Goal: Communication & Community: Ask a question

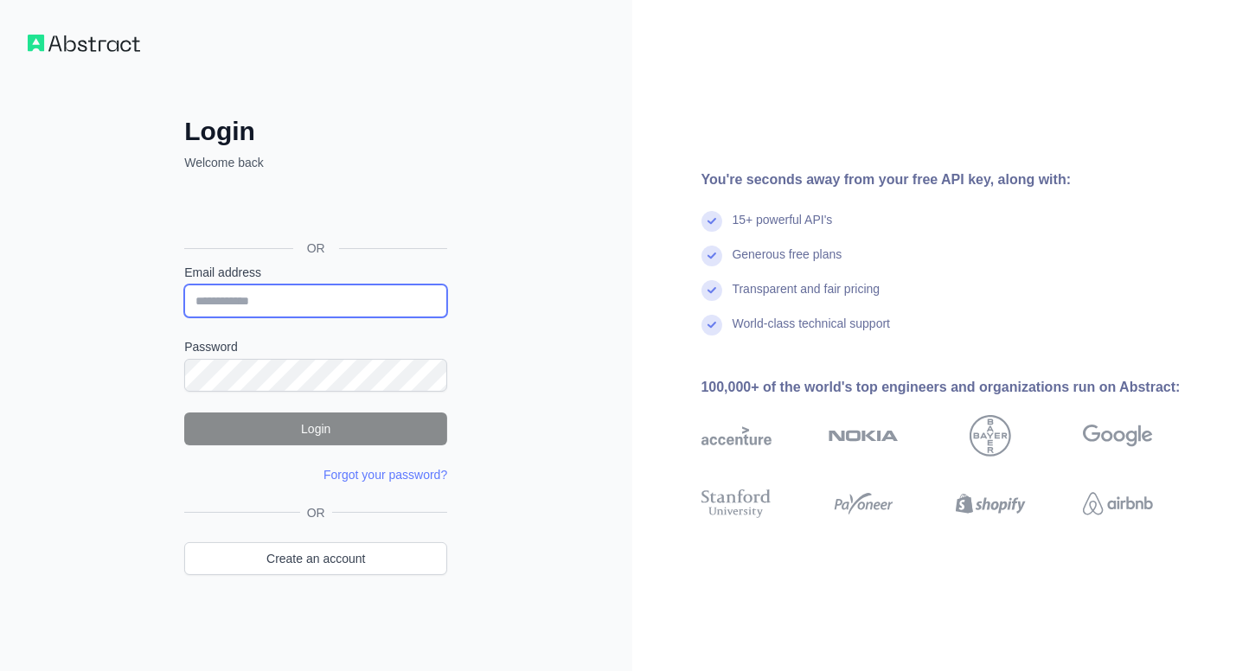
type input "**********"
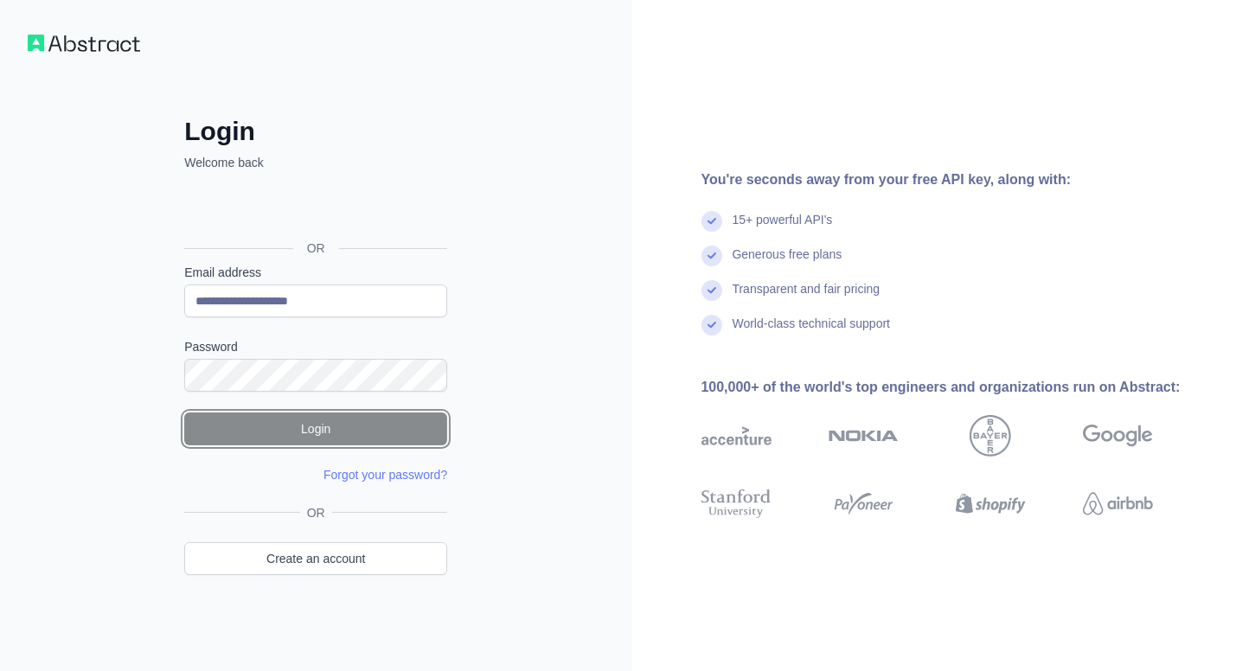
click at [365, 418] on button "Login" at bounding box center [315, 428] width 263 height 33
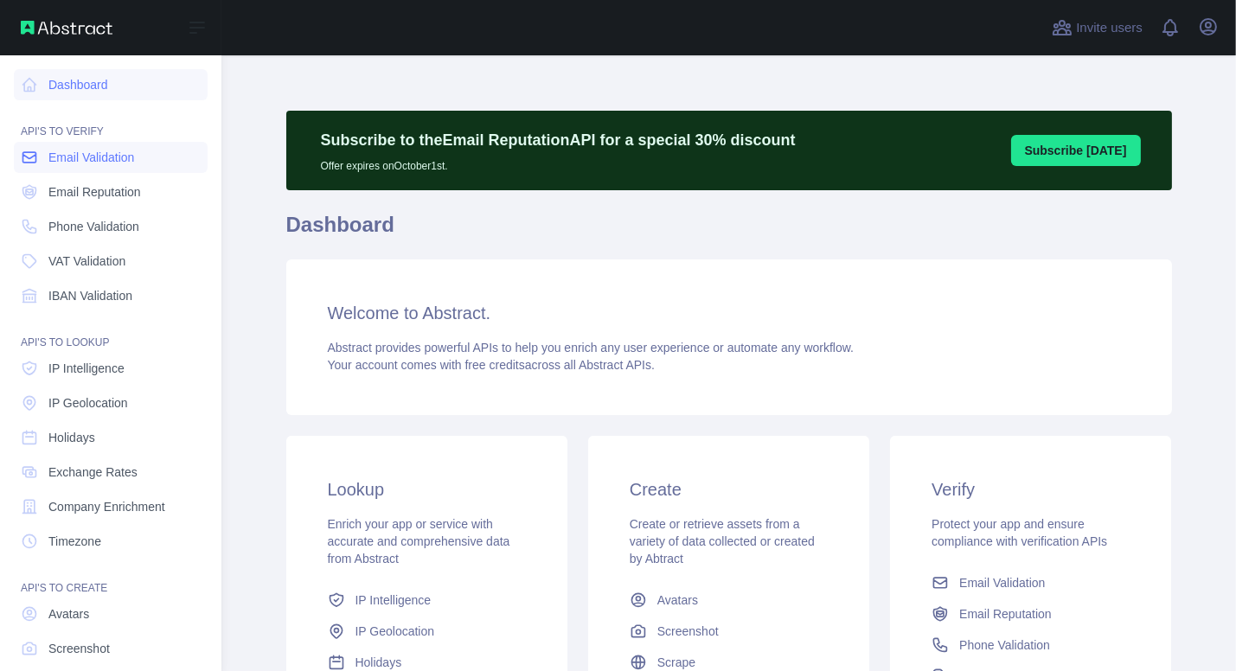
click at [97, 163] on span "Email Validation" at bounding box center [91, 157] width 86 height 17
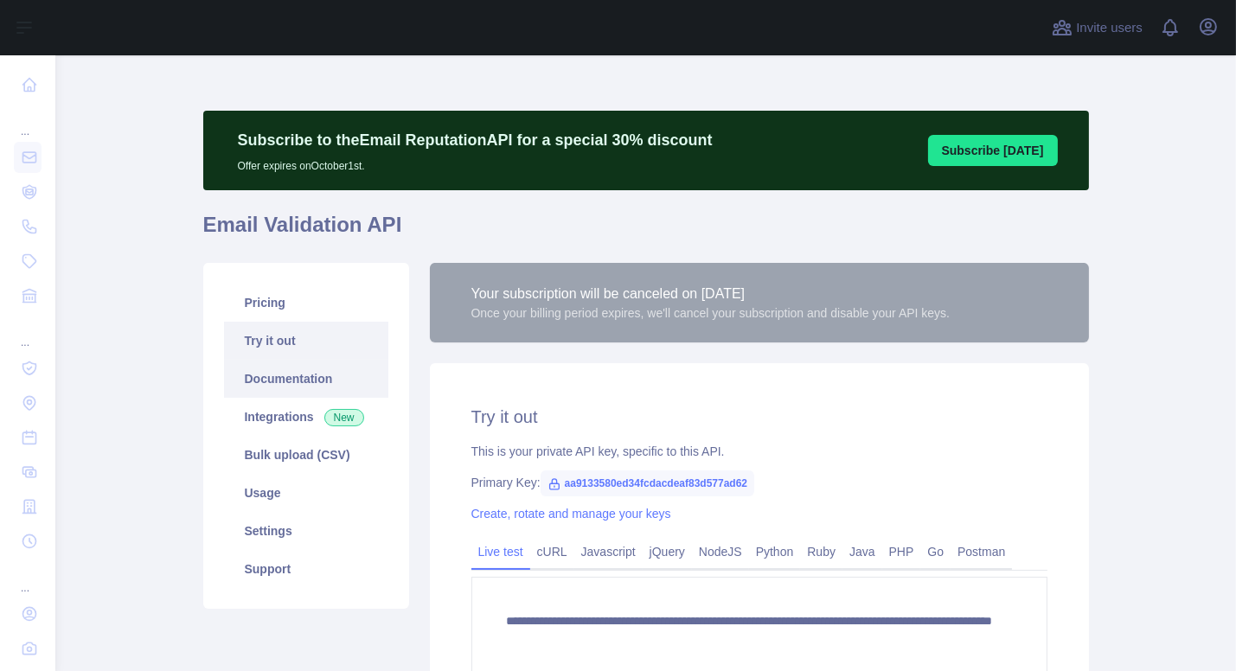
scroll to position [86, 0]
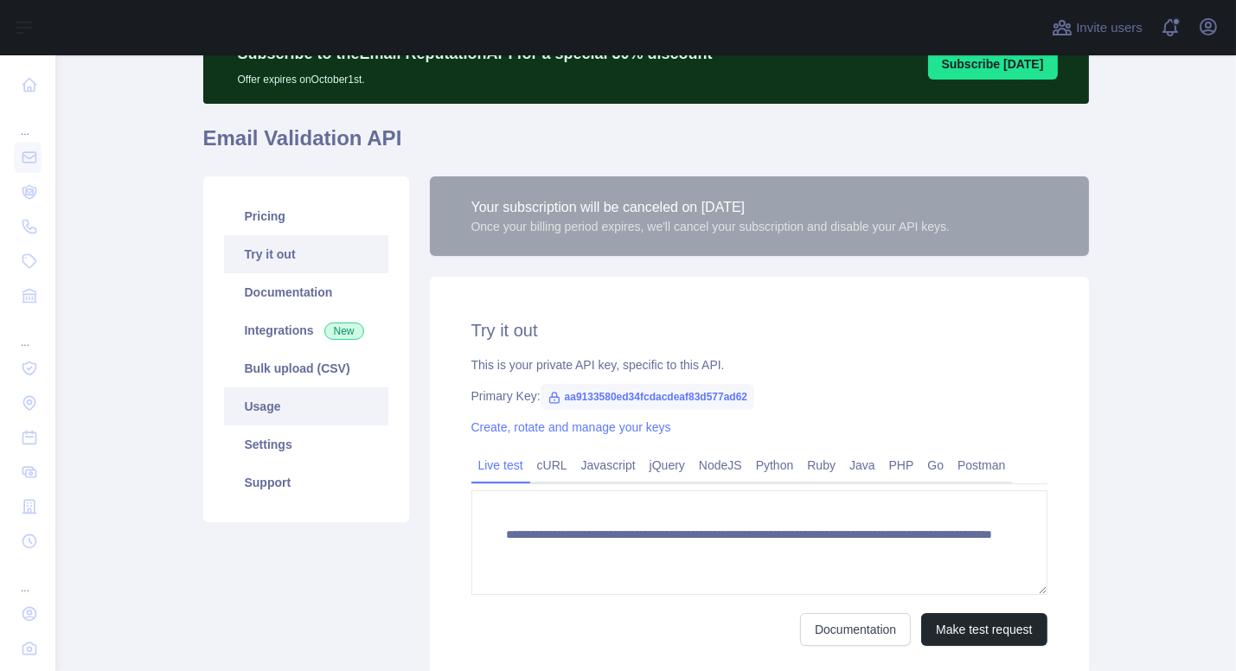
click at [279, 412] on link "Usage" at bounding box center [306, 406] width 164 height 38
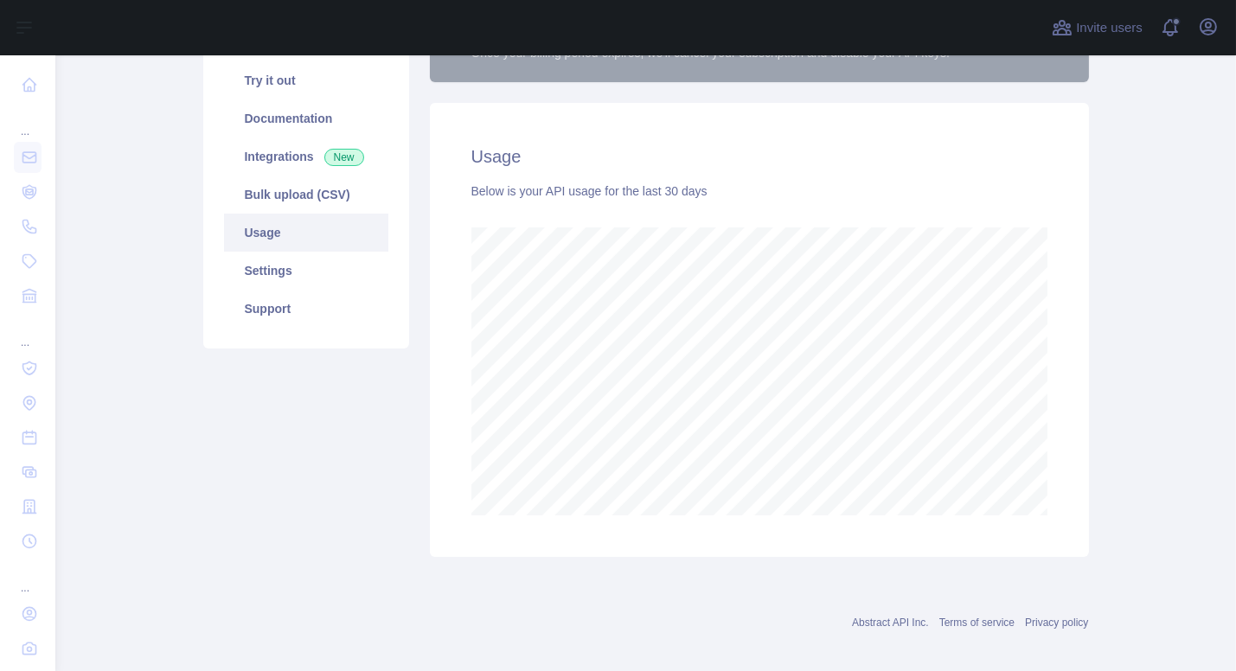
scroll to position [274, 0]
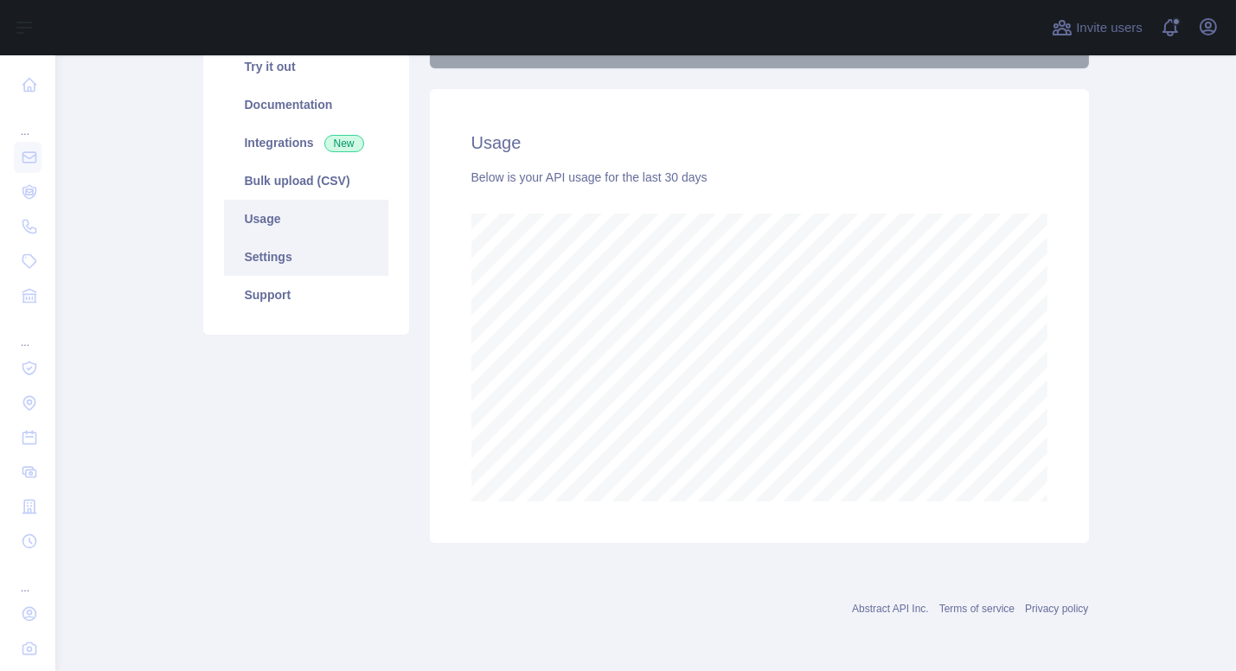
click at [298, 265] on link "Settings" at bounding box center [306, 257] width 164 height 38
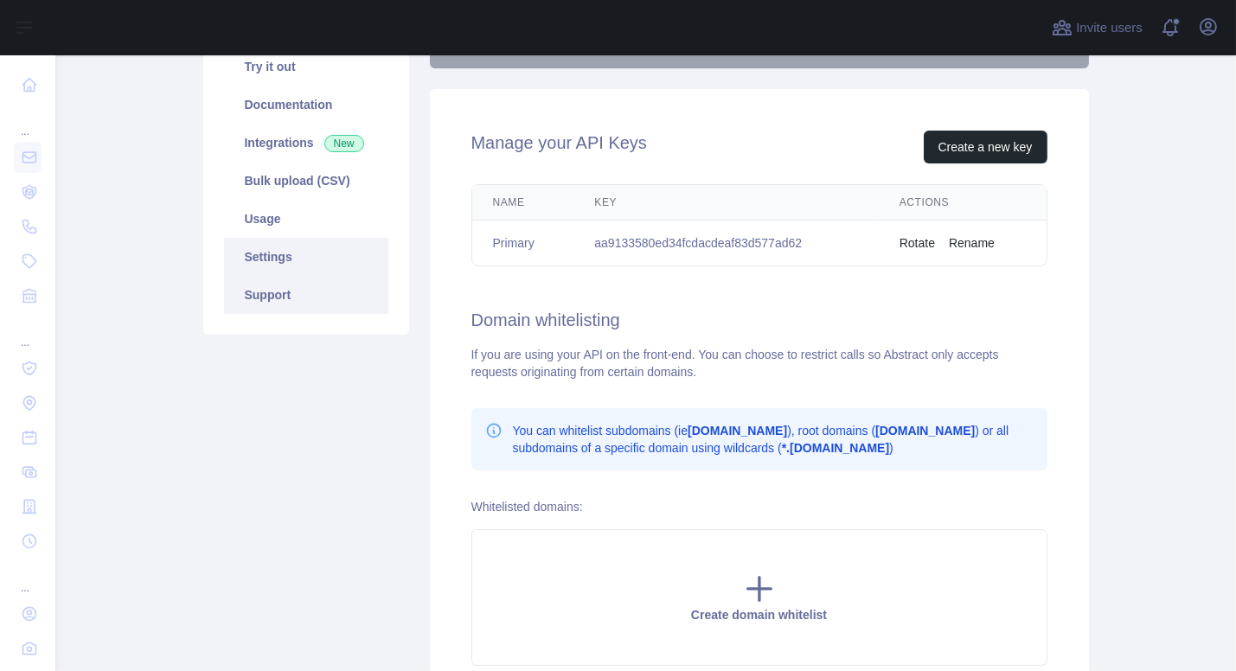
click at [297, 300] on link "Support" at bounding box center [306, 295] width 164 height 38
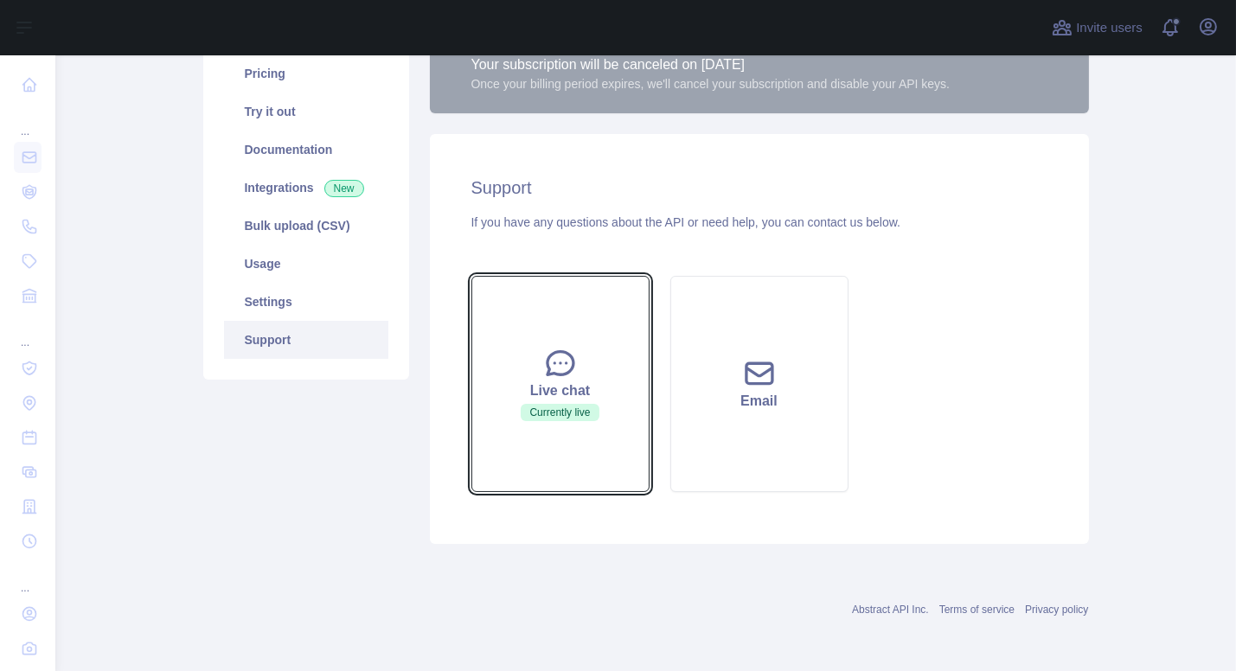
click at [520, 371] on button "Live chat Currently live" at bounding box center [560, 384] width 178 height 216
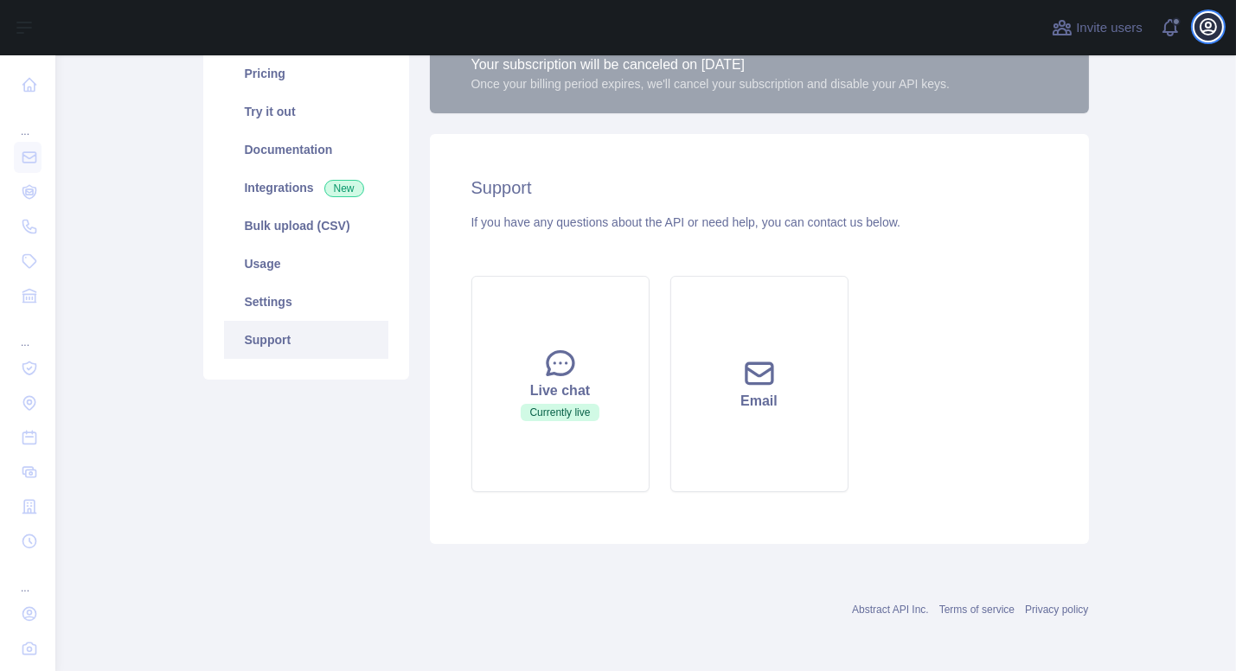
click at [1211, 26] on icon "button" at bounding box center [1208, 26] width 21 height 21
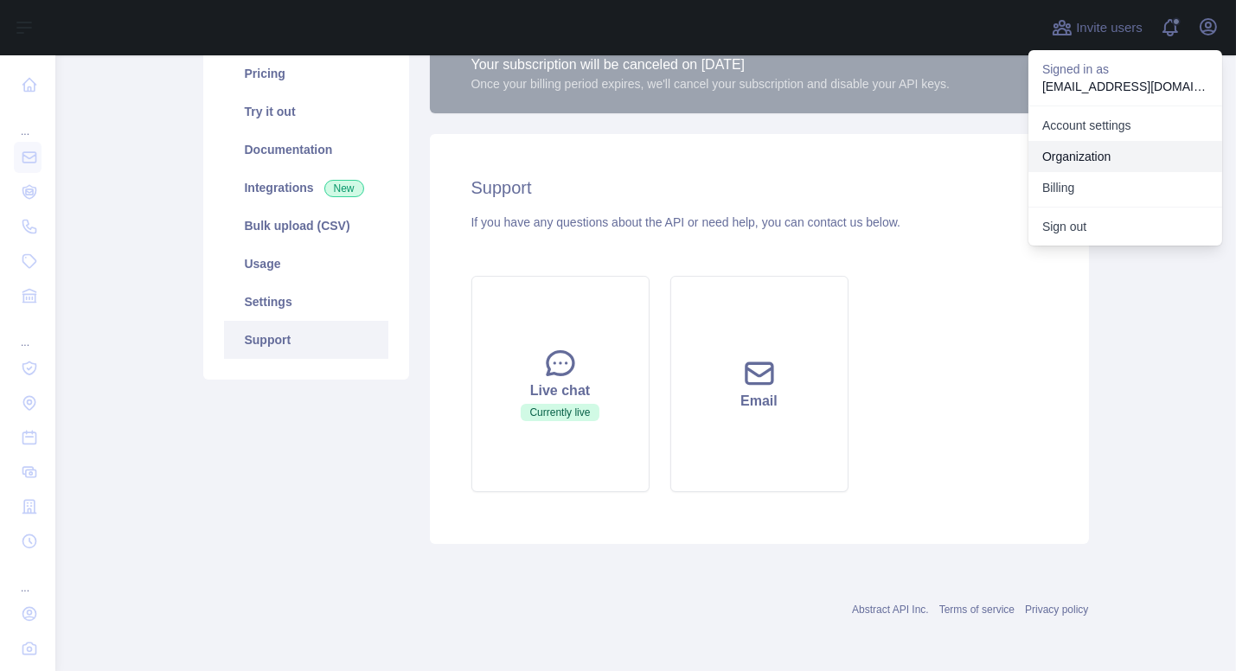
click at [1079, 180] on button "Billing" at bounding box center [1125, 187] width 194 height 31
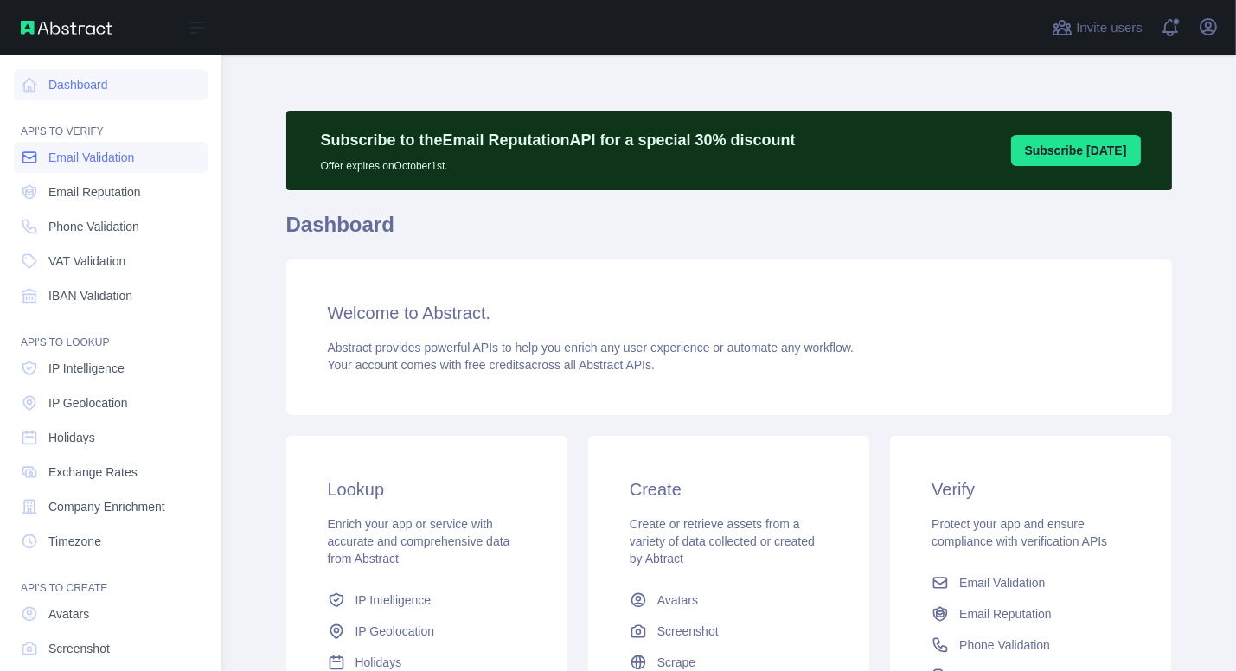
click at [80, 165] on span "Email Validation" at bounding box center [91, 157] width 86 height 17
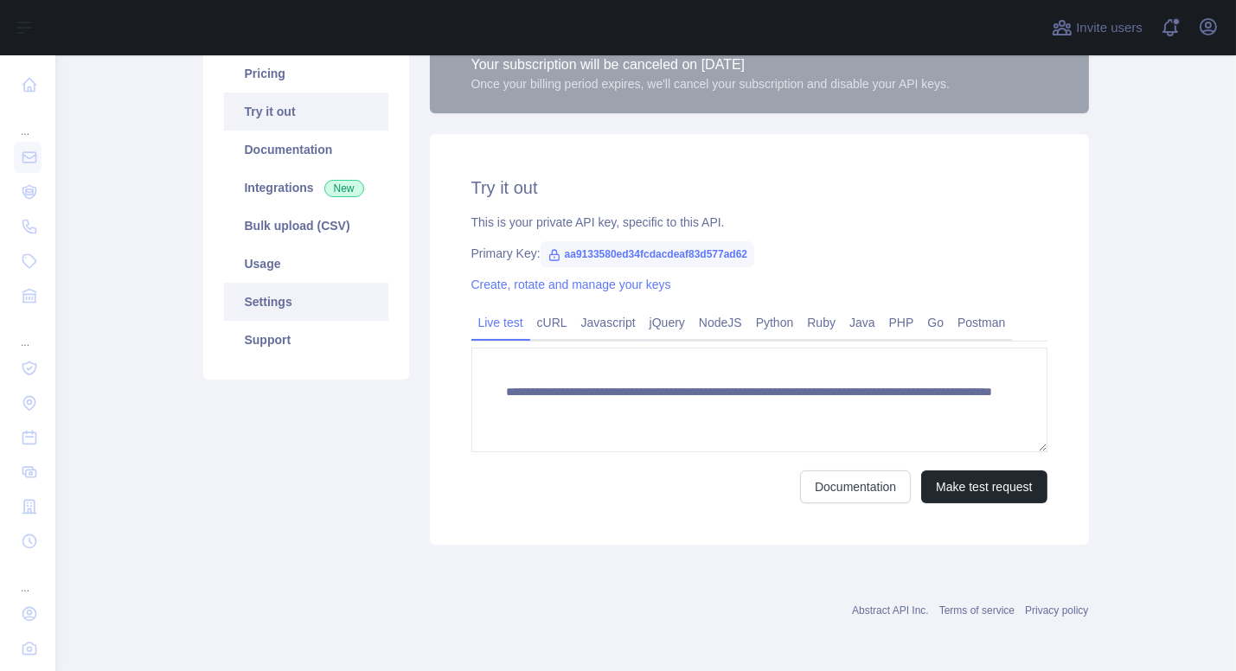
scroll to position [230, 0]
click at [325, 305] on link "Settings" at bounding box center [306, 301] width 164 height 38
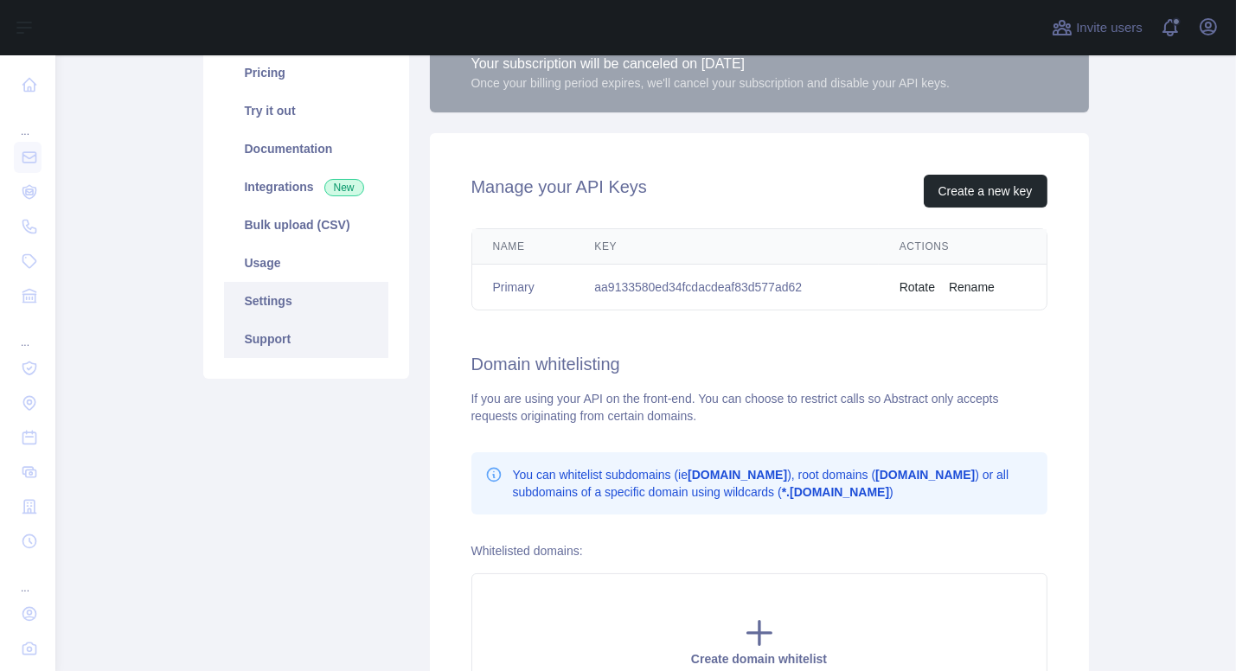
click at [304, 340] on link "Support" at bounding box center [306, 339] width 164 height 38
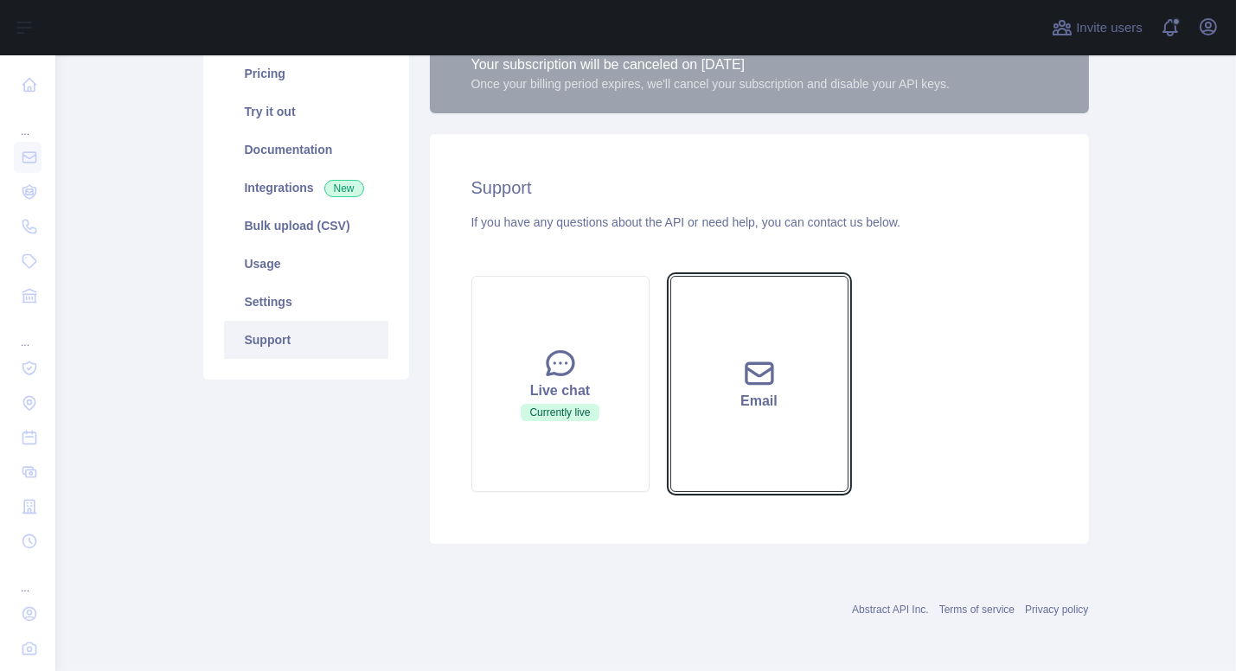
click at [727, 359] on button "Email" at bounding box center [759, 384] width 178 height 216
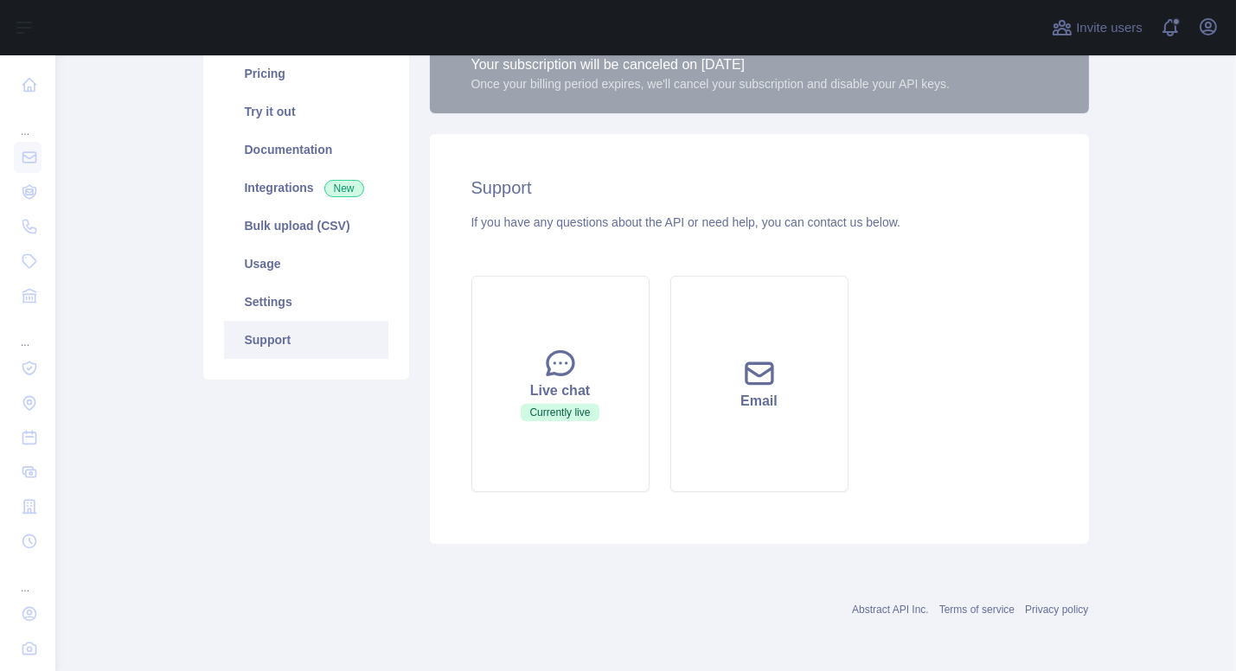
click at [971, 282] on div "Live chat Currently live Email" at bounding box center [759, 383] width 597 height 237
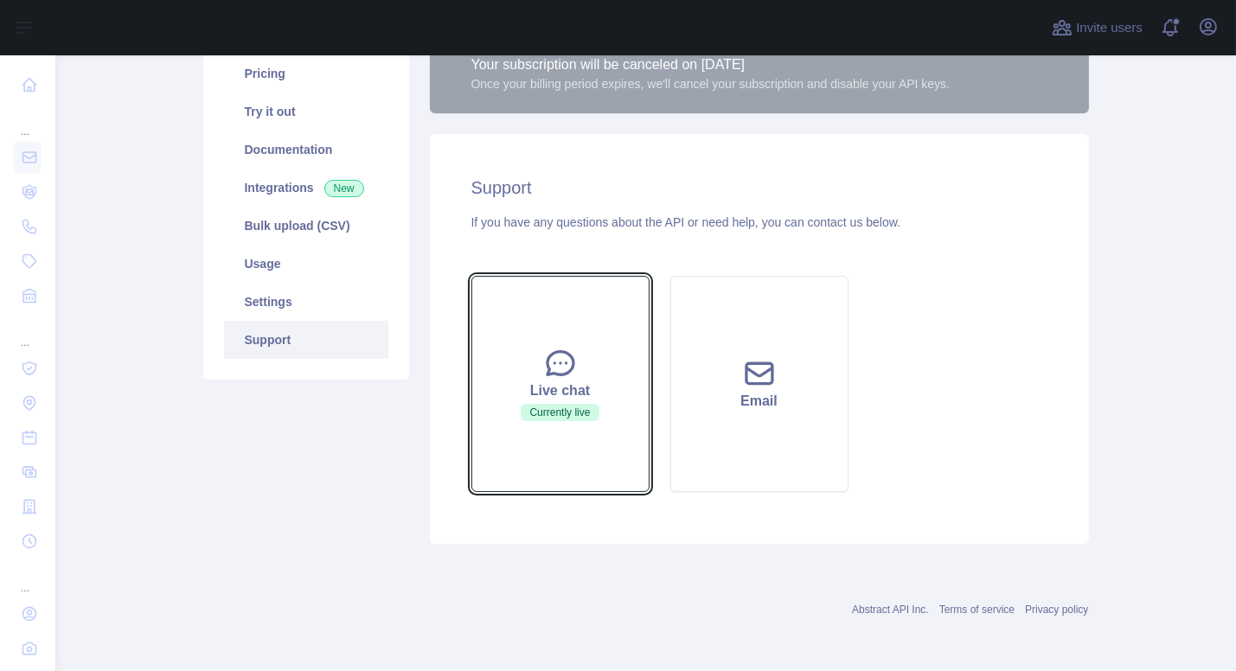
click at [543, 375] on icon at bounding box center [560, 363] width 35 height 35
click at [533, 402] on button "Live chat Currently live" at bounding box center [560, 384] width 178 height 216
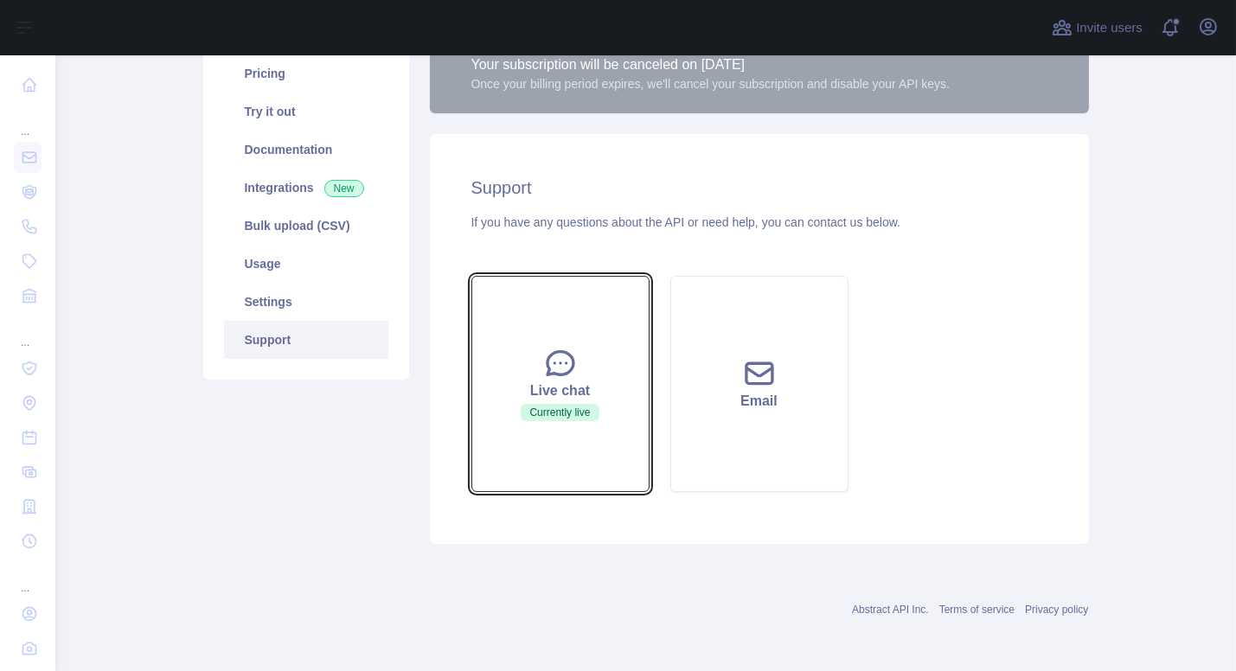
click at [533, 402] on button "Live chat Currently live" at bounding box center [560, 384] width 178 height 216
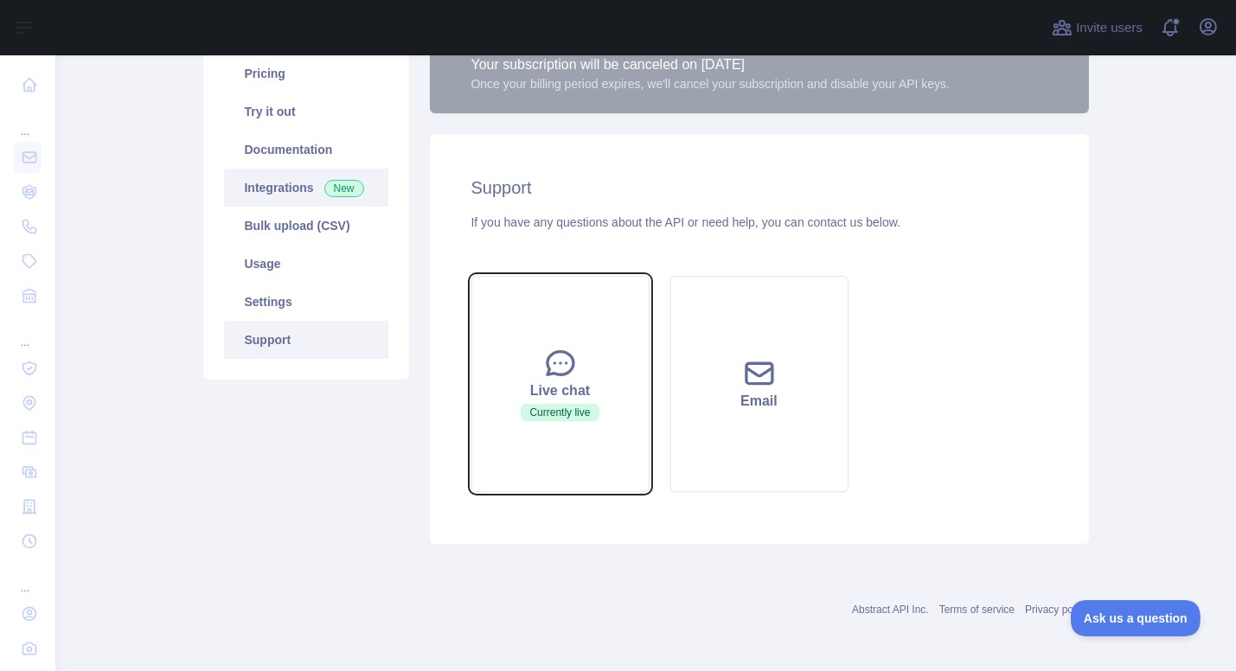
scroll to position [0, 0]
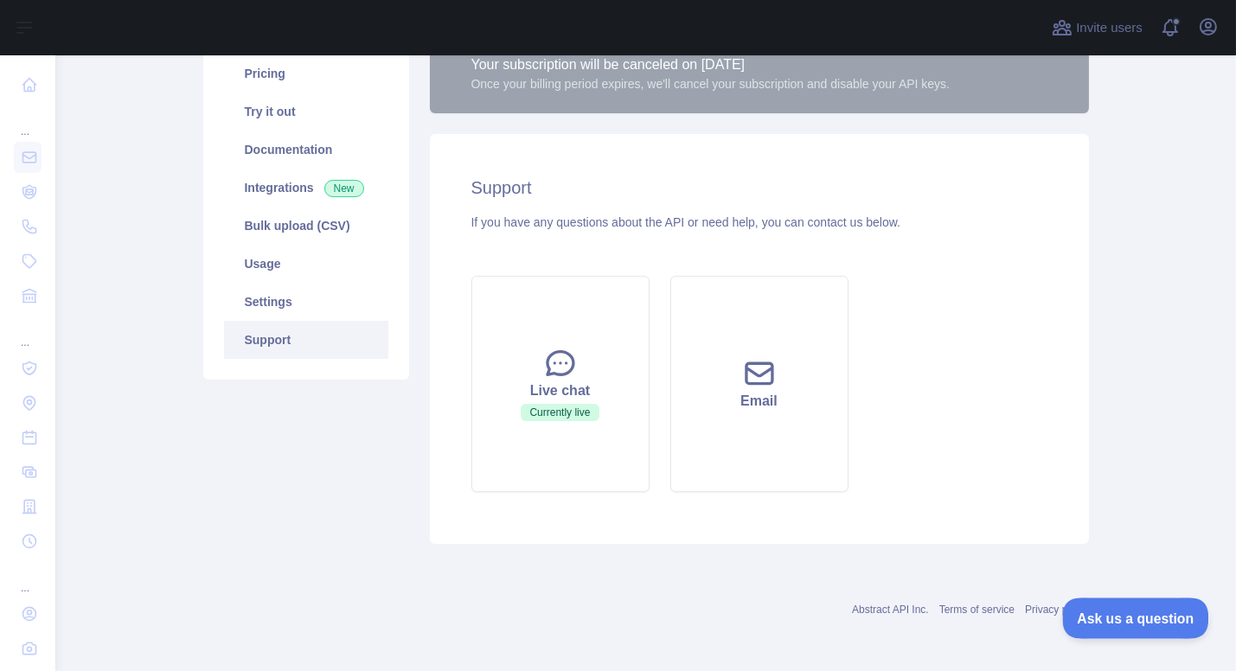
click at [1137, 615] on span "Ask us a question" at bounding box center [1127, 616] width 130 height 12
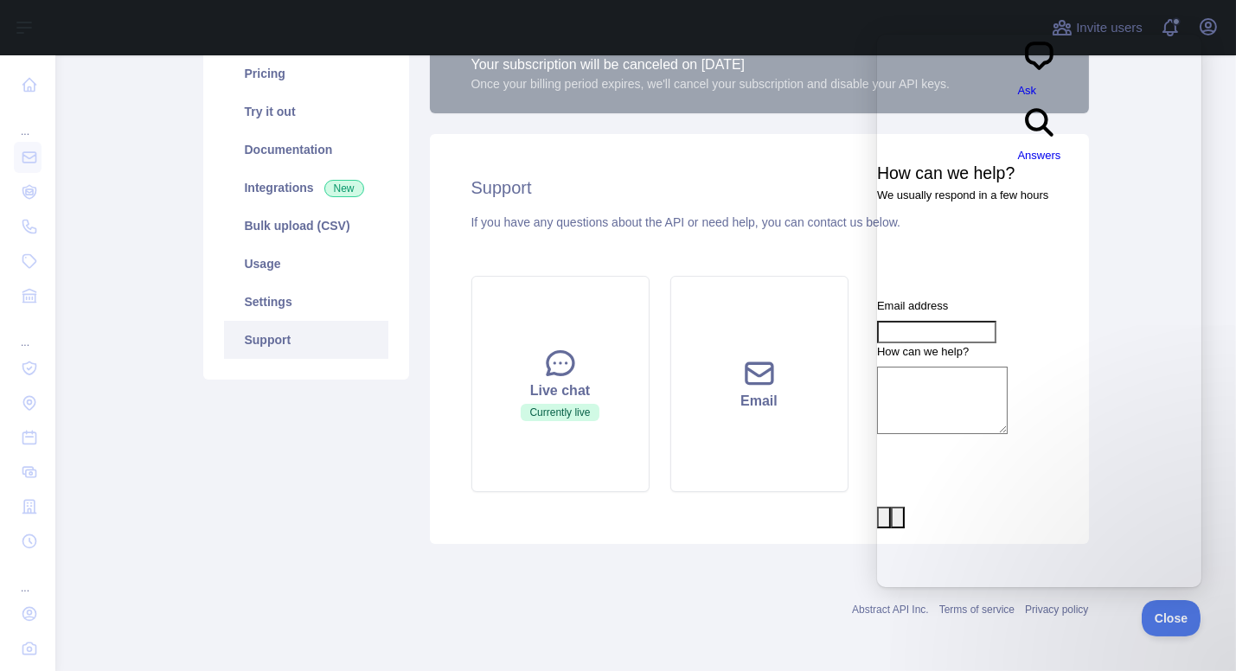
click at [996, 297] on form "Email address How can we help? image-plus emoji cross-large Send a message" at bounding box center [1038, 588] width 324 height 583
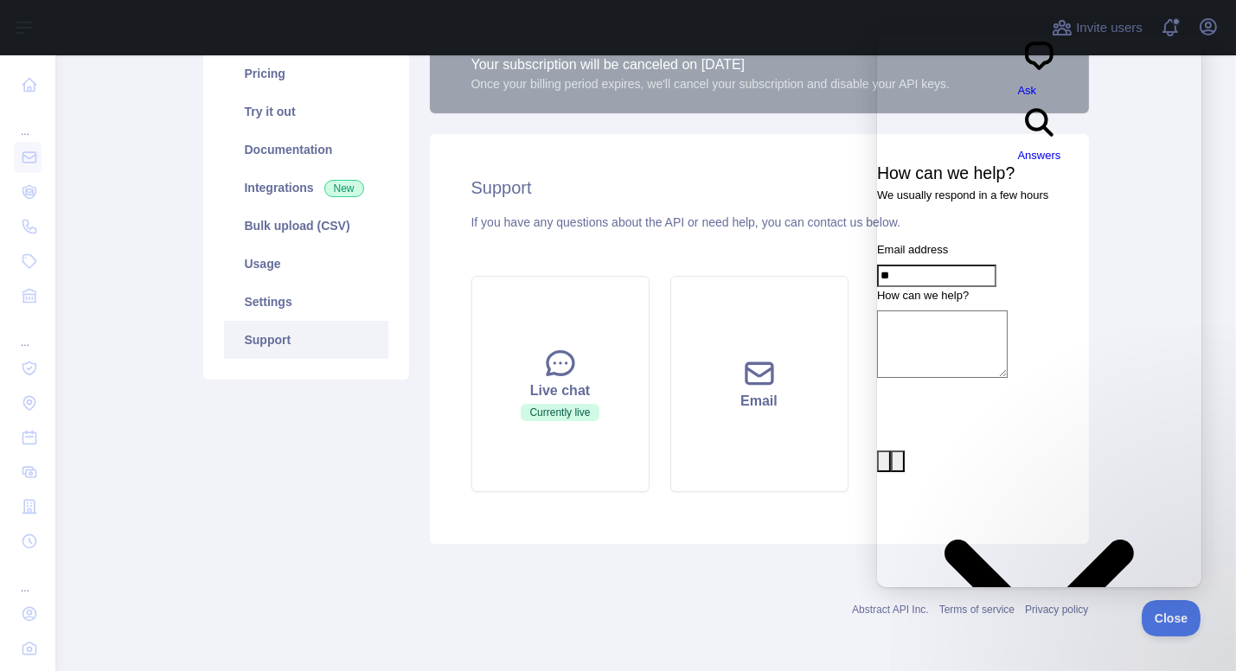
type input "**********"
click at [998, 310] on textarea "How can we help?" at bounding box center [941, 343] width 131 height 67
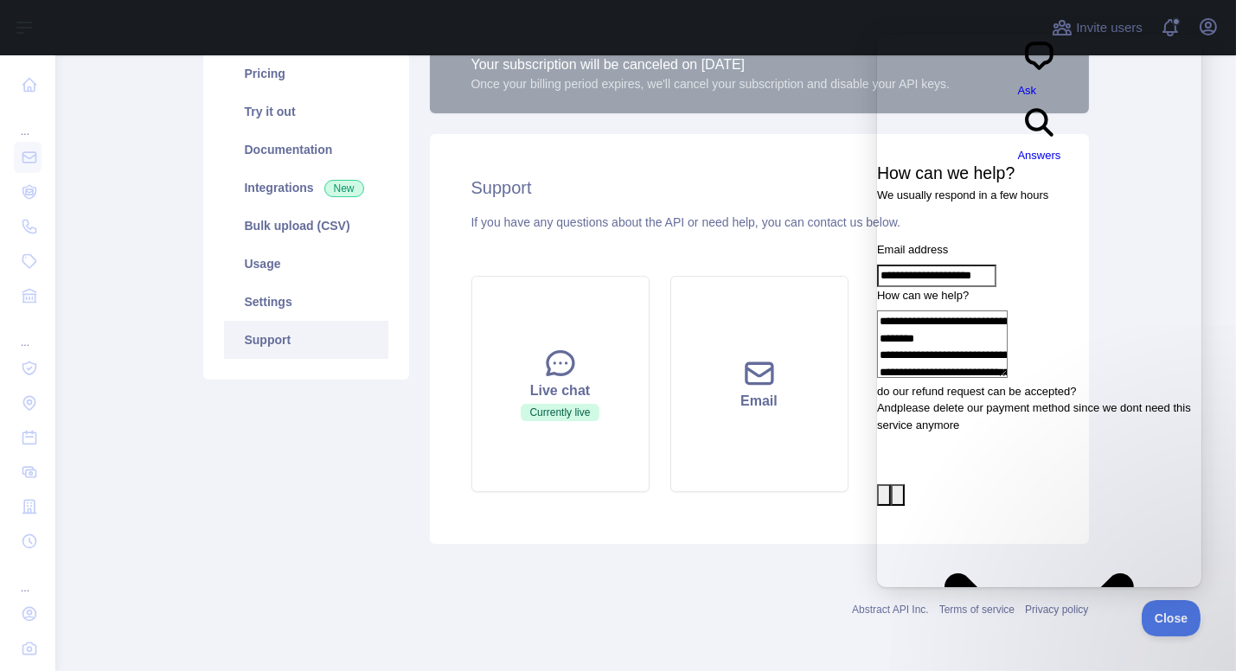
type textarea "**********"
